Goal: Transaction & Acquisition: Book appointment/travel/reservation

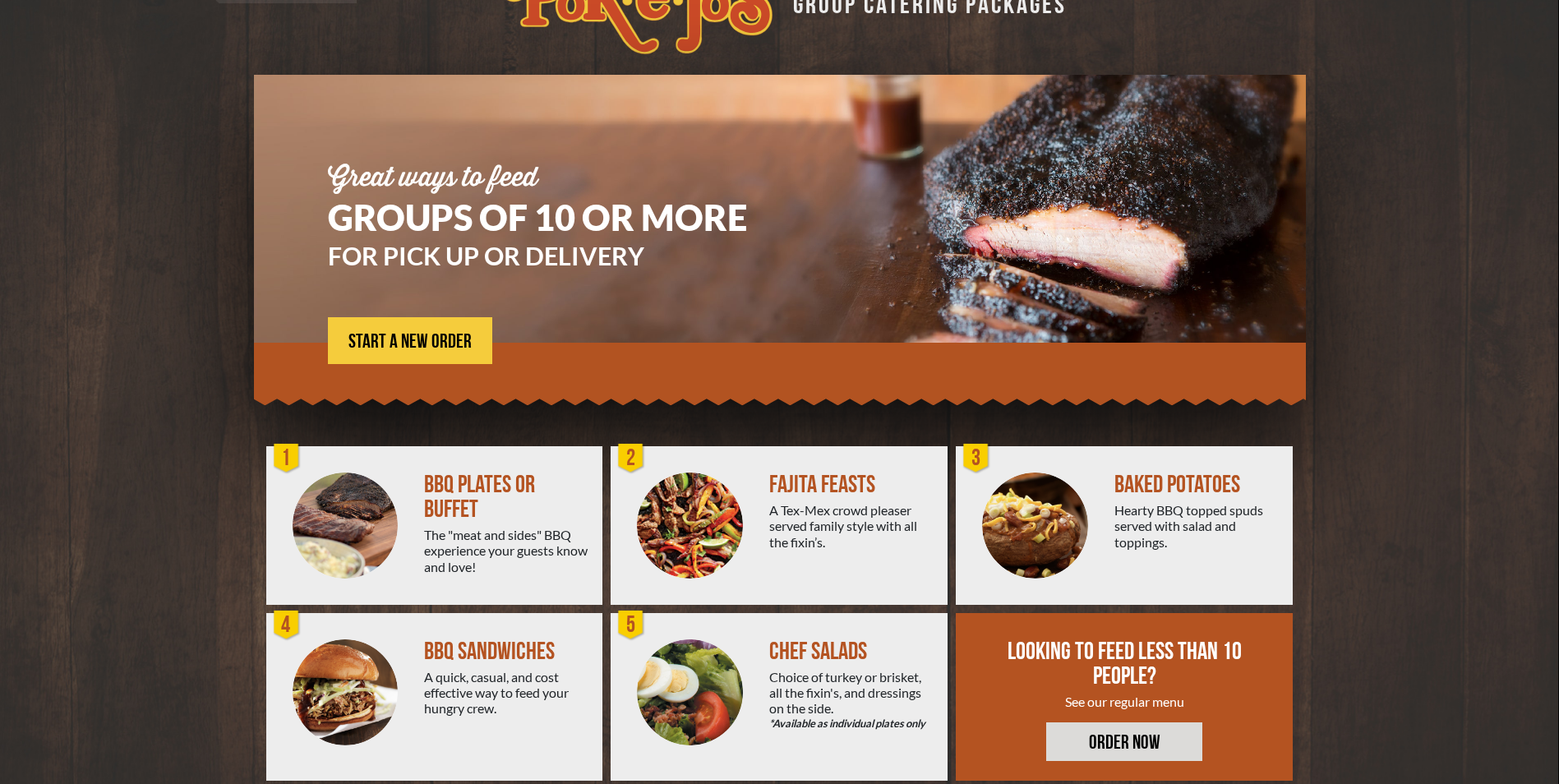
scroll to position [82, 0]
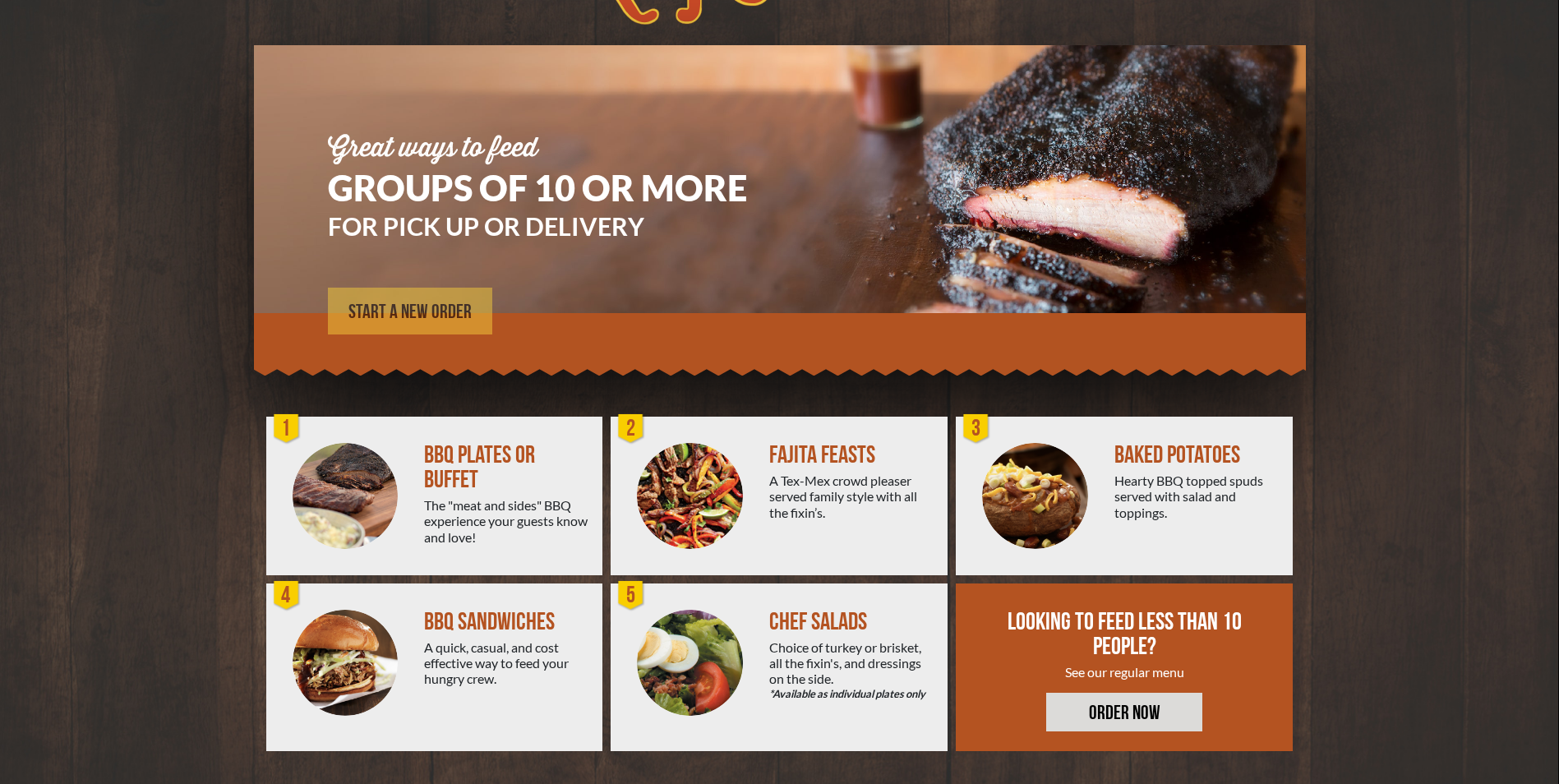
click at [432, 316] on span "START A NEW ORDER" at bounding box center [410, 312] width 124 height 20
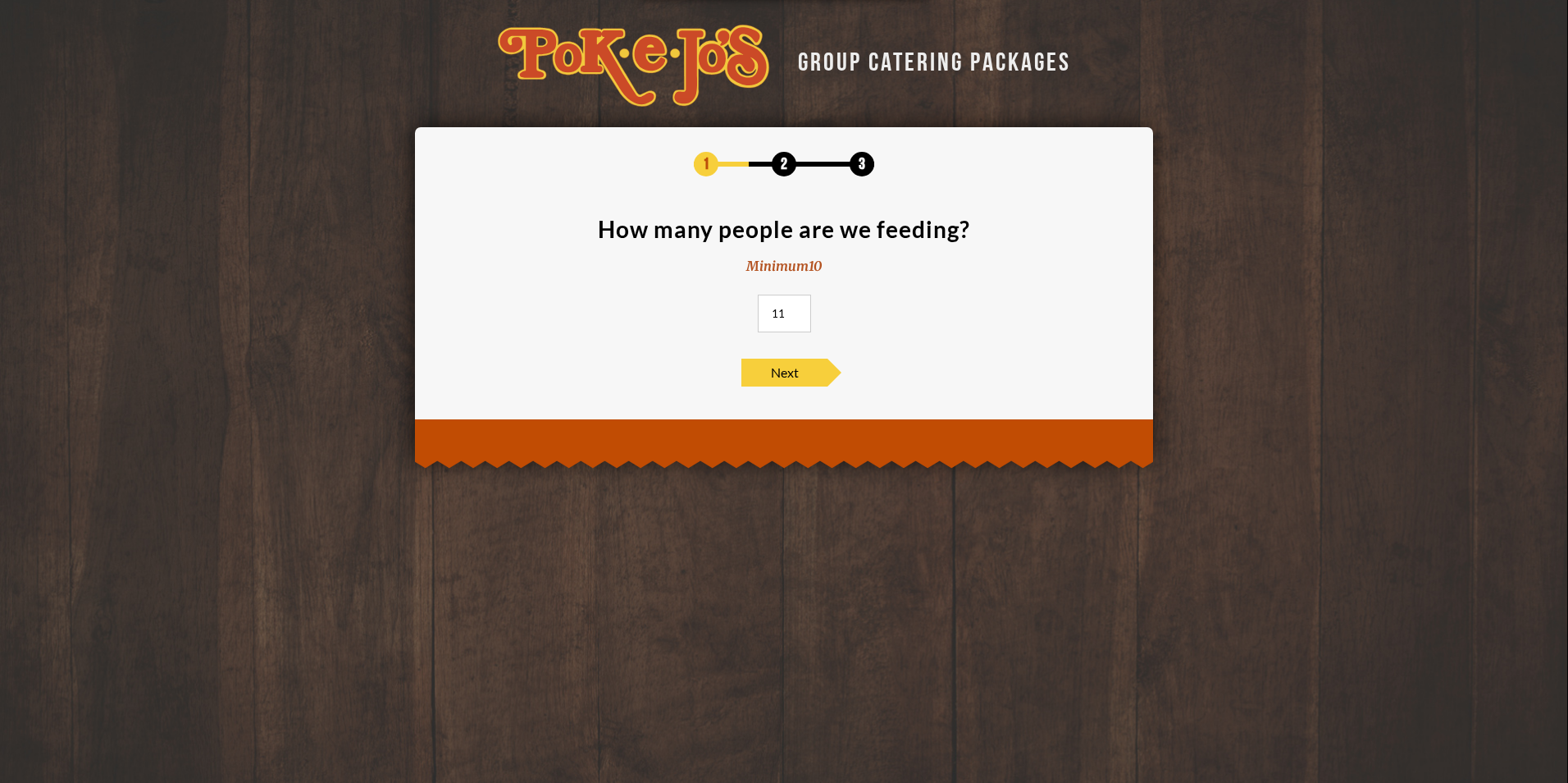
click at [789, 310] on input "11" at bounding box center [784, 313] width 54 height 37
type input "12"
click at [792, 309] on input "12" at bounding box center [784, 313] width 54 height 37
click at [791, 371] on span "Next" at bounding box center [784, 372] width 86 height 28
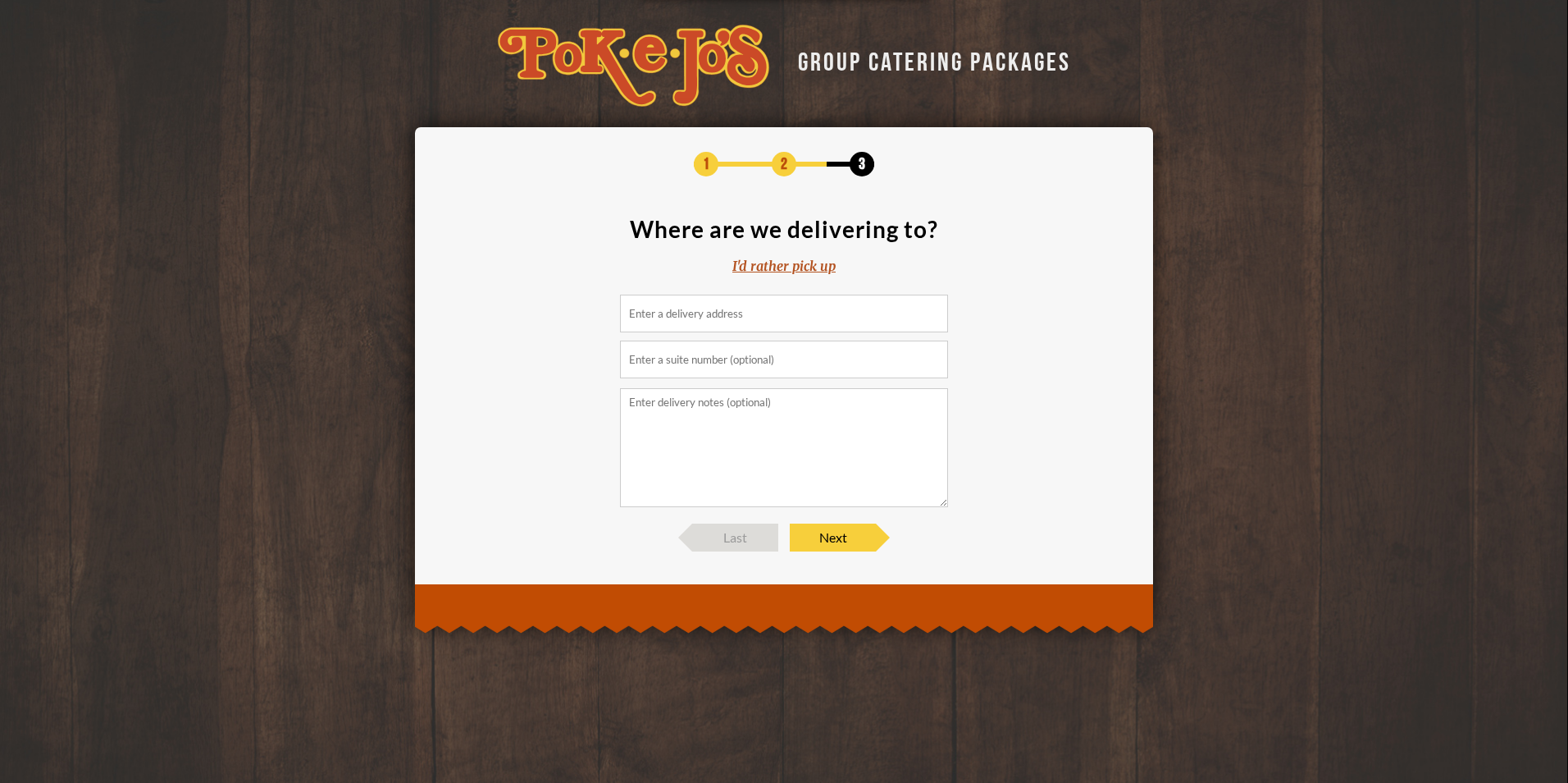
click at [724, 319] on input at bounding box center [784, 313] width 328 height 37
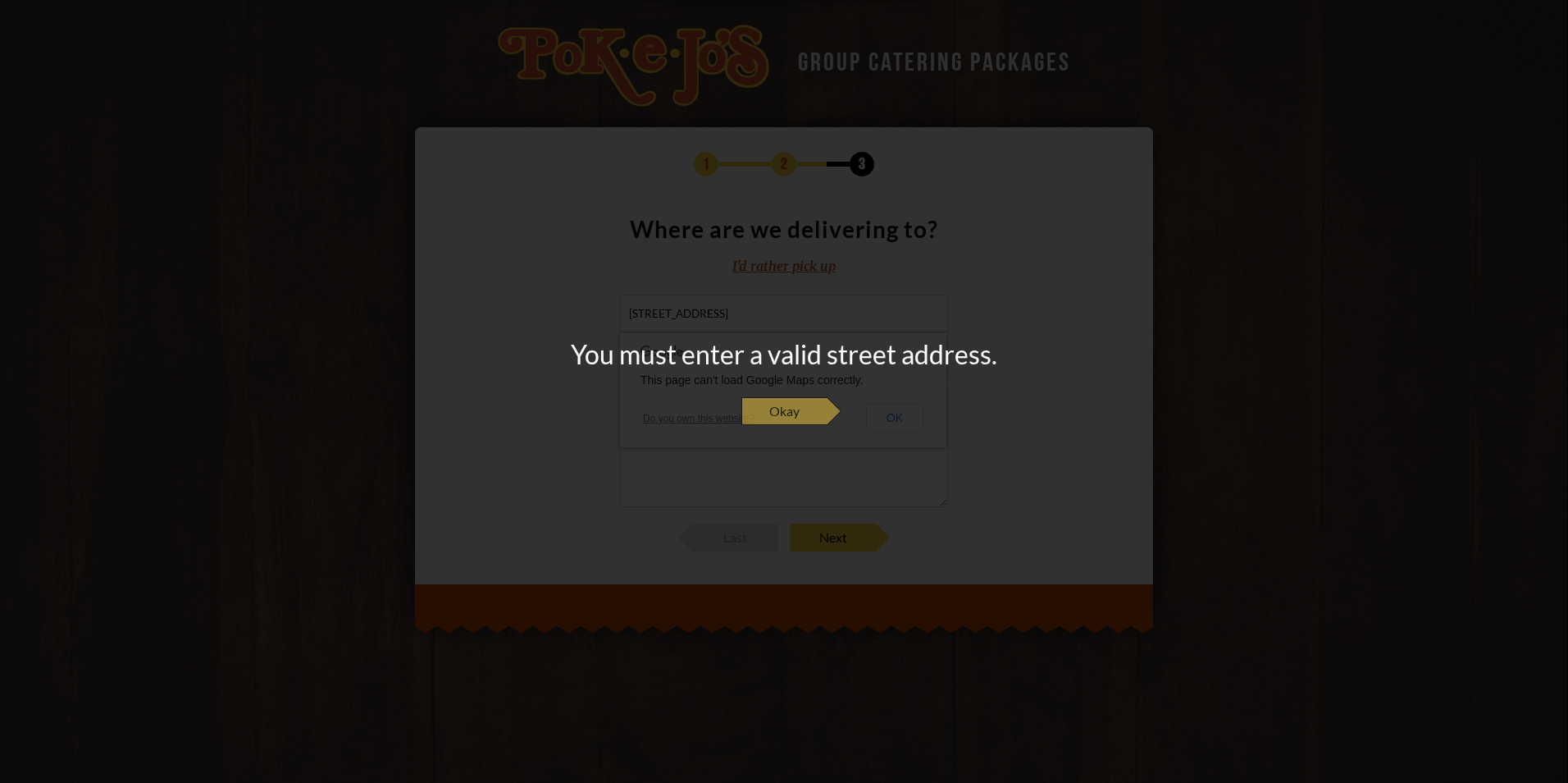
click at [792, 411] on span "Okay" at bounding box center [784, 411] width 86 height 28
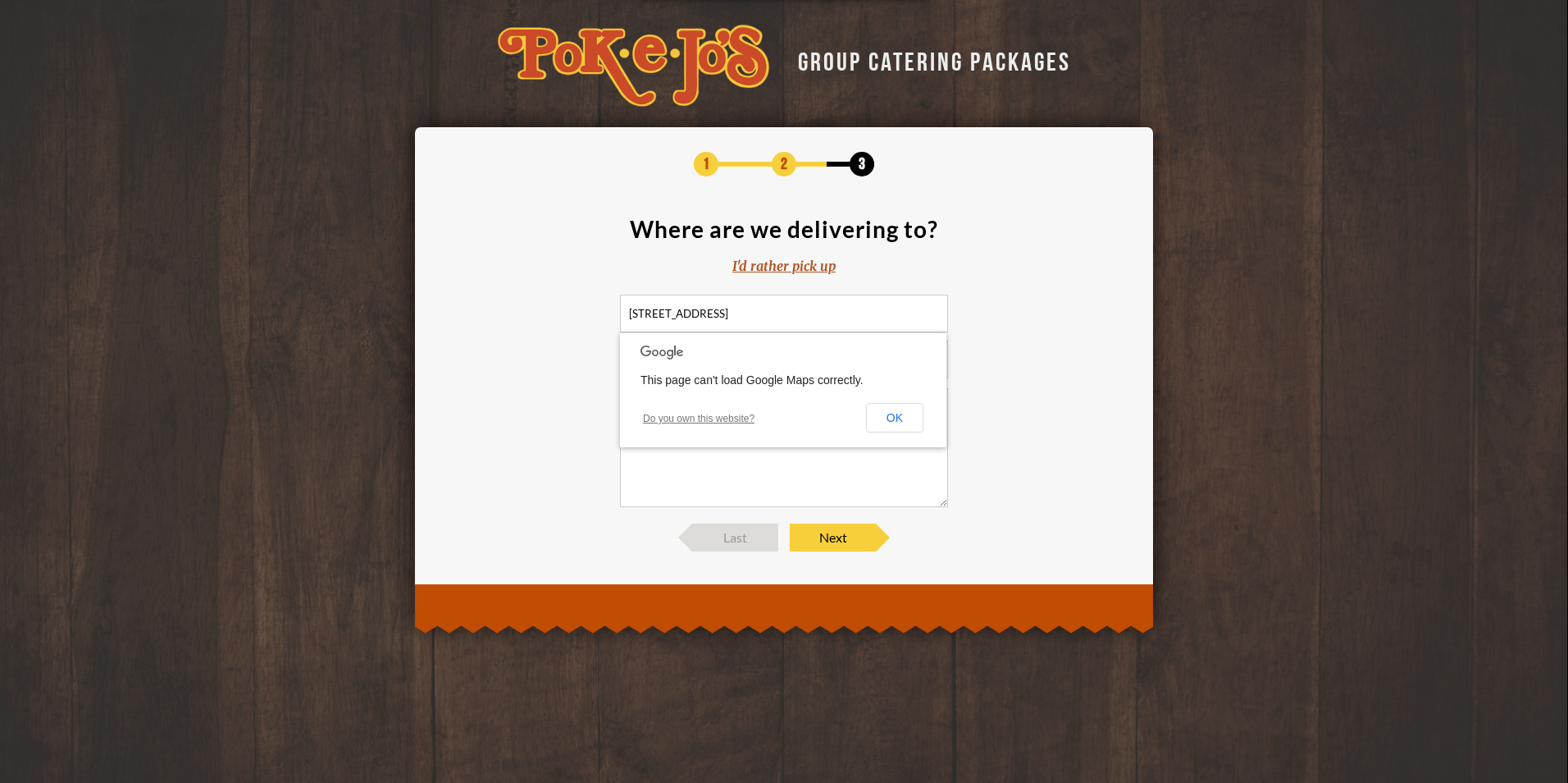
drag, startPoint x: 867, startPoint y: 312, endPoint x: 768, endPoint y: 314, distance: 99.0
click at [768, 314] on input "4801 Plaza on the Lake Drive, Austin, TX 78746" at bounding box center [784, 313] width 328 height 37
type input "4801 Plaza on the Lake Drive"
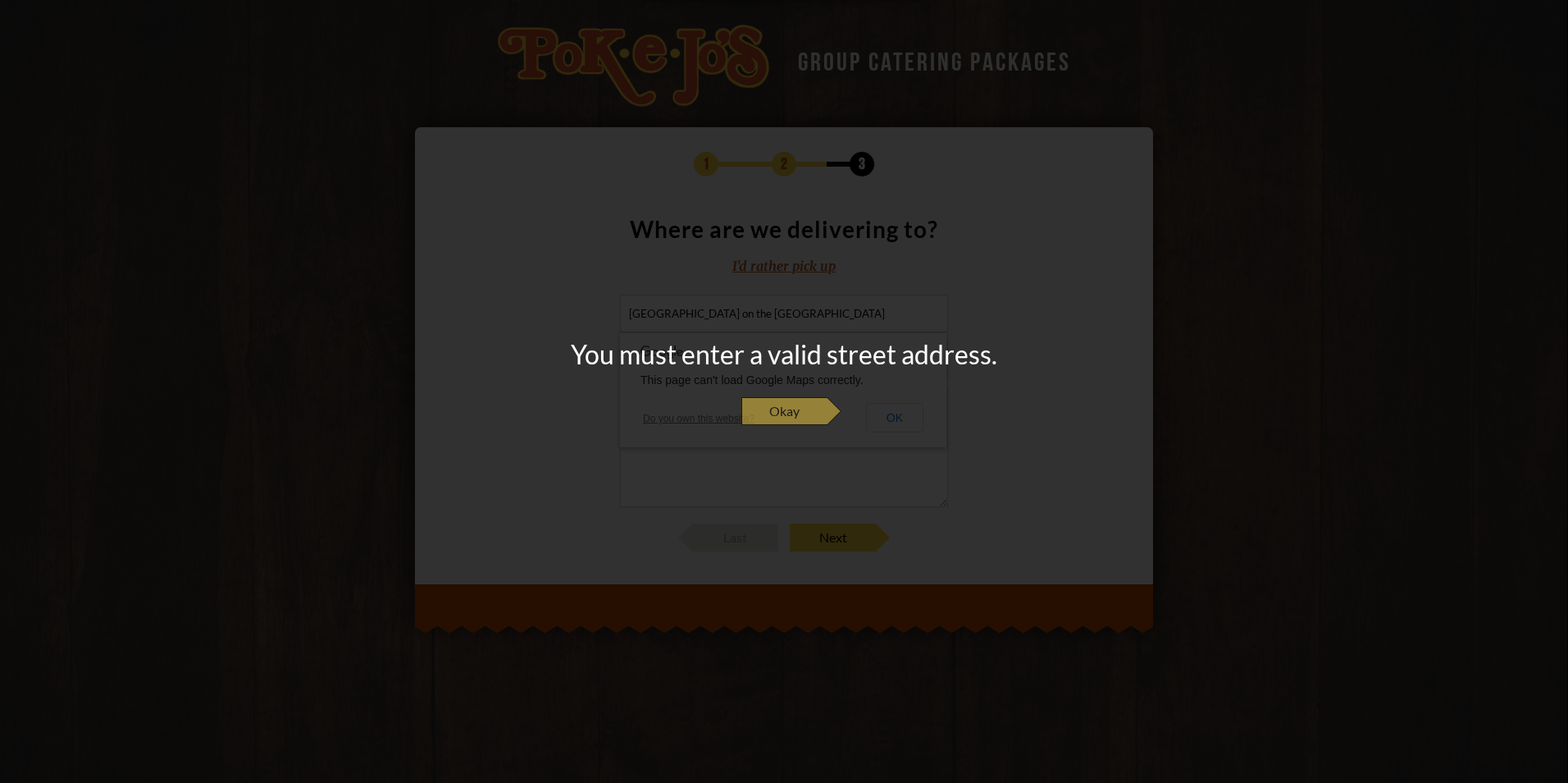
click at [785, 398] on span "Okay" at bounding box center [784, 411] width 86 height 28
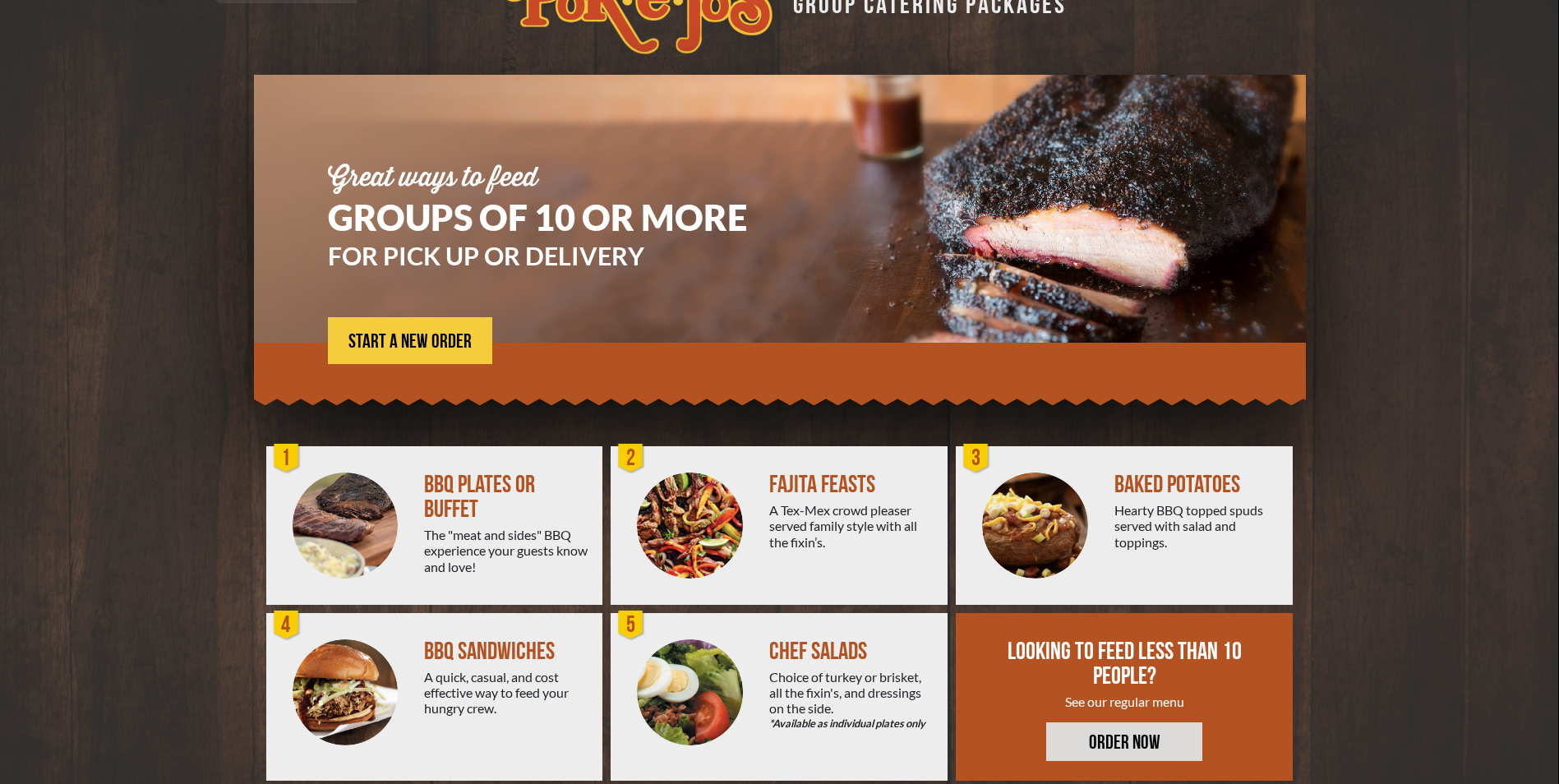
scroll to position [82, 0]
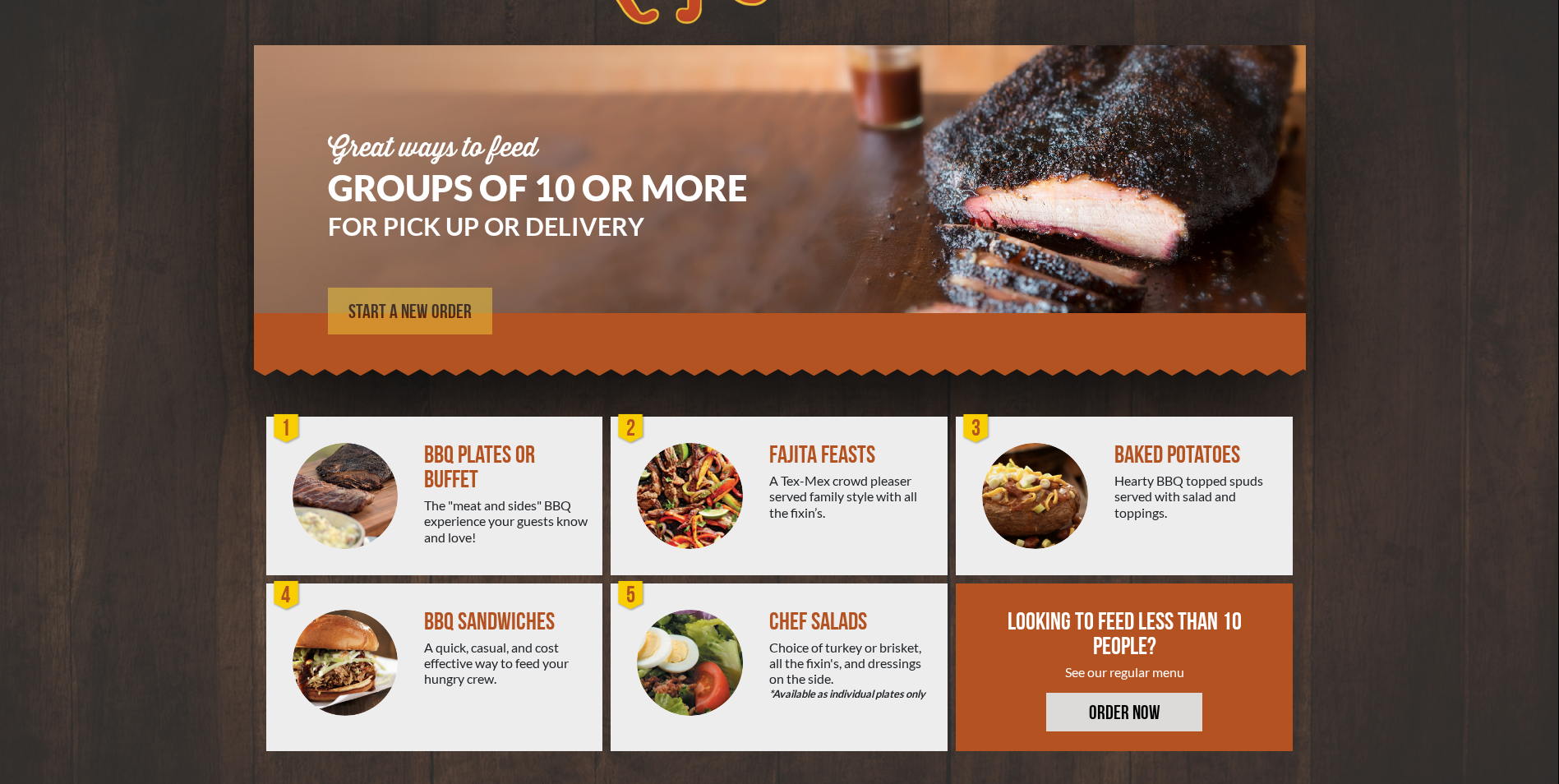
click at [417, 310] on span "START A NEW ORDER" at bounding box center [410, 312] width 124 height 20
